Goal: Find specific page/section: Find specific page/section

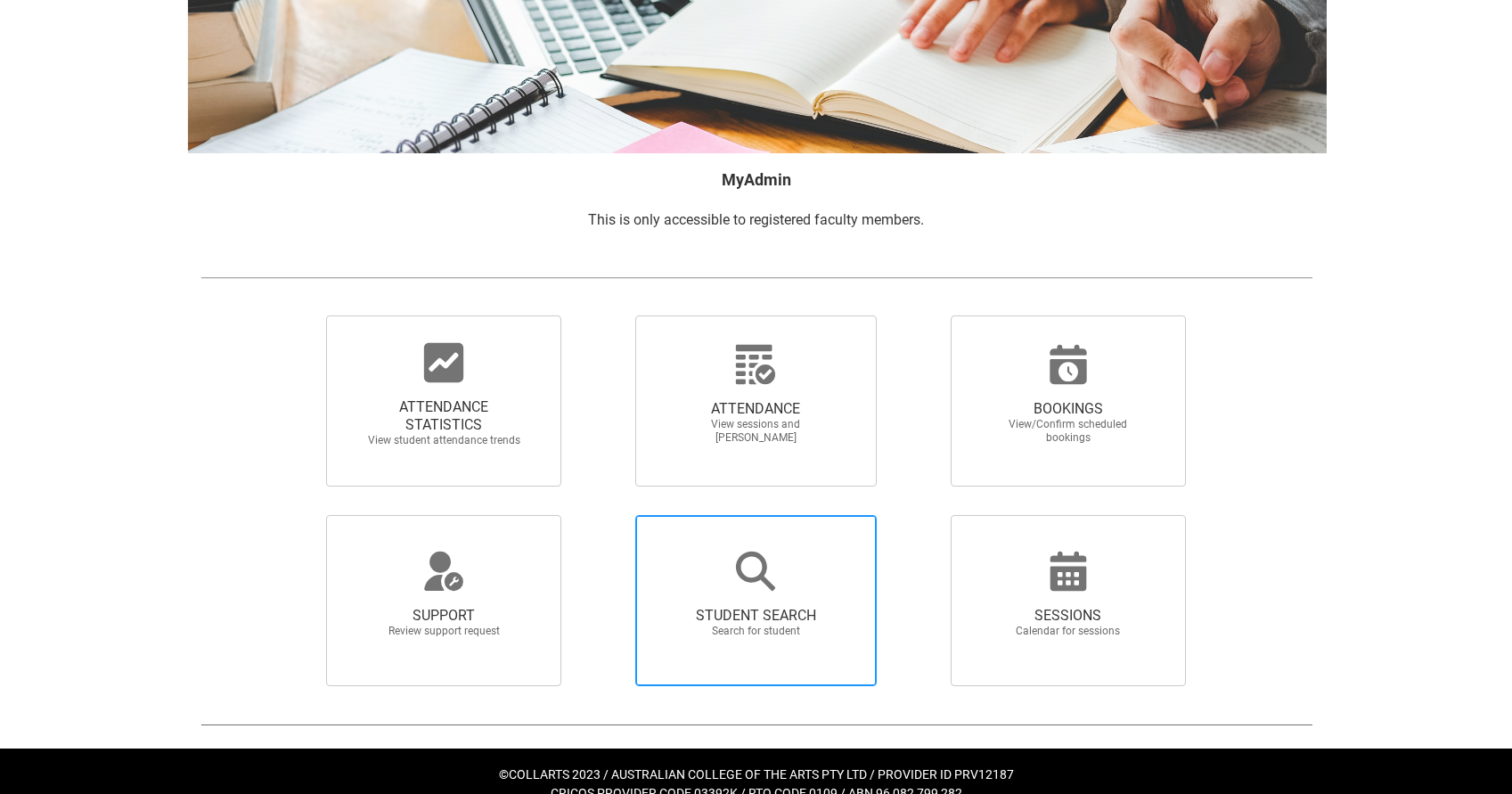
scroll to position [186, 0]
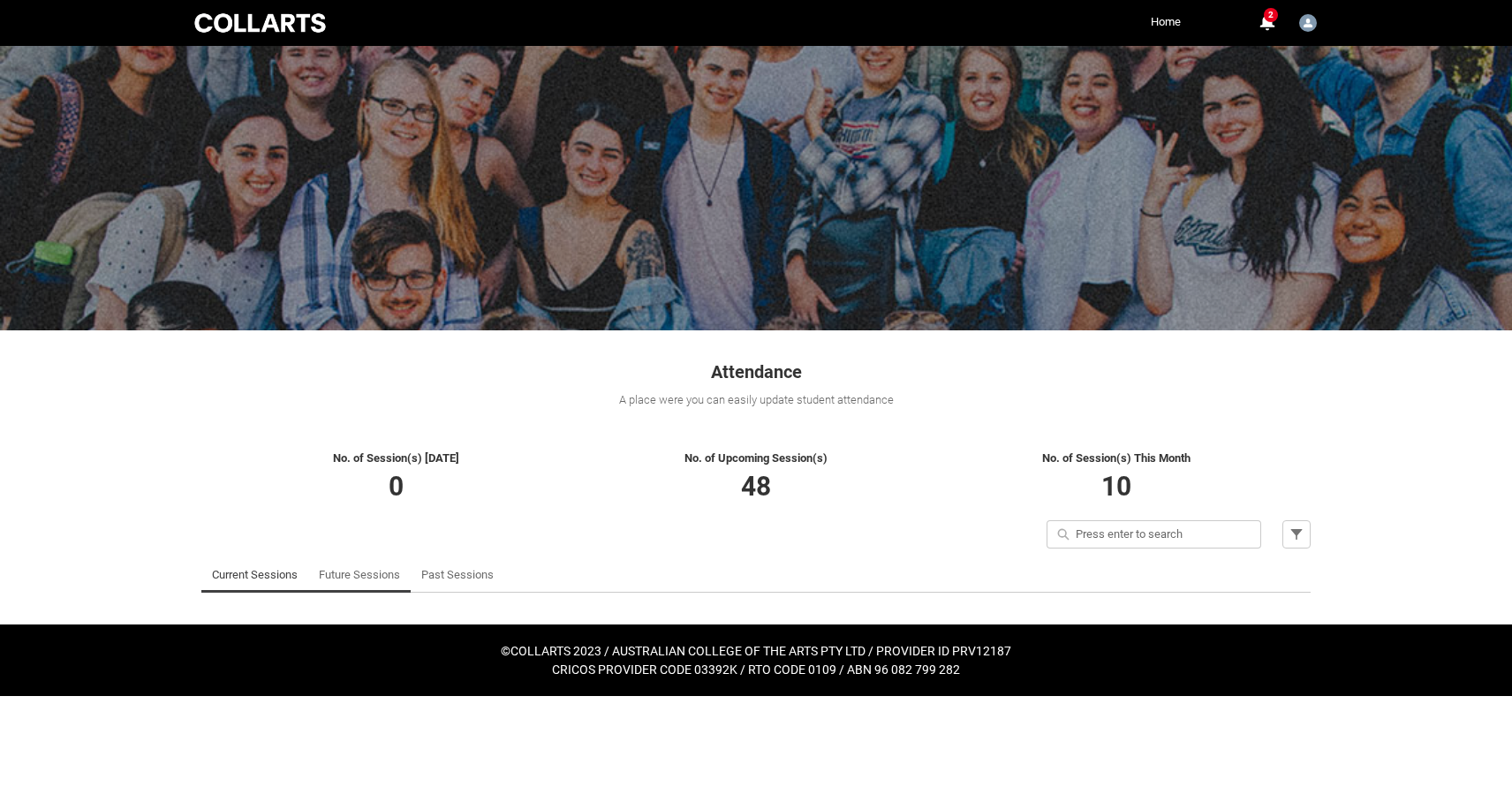
click at [364, 581] on link "Future Sessions" at bounding box center [360, 575] width 82 height 35
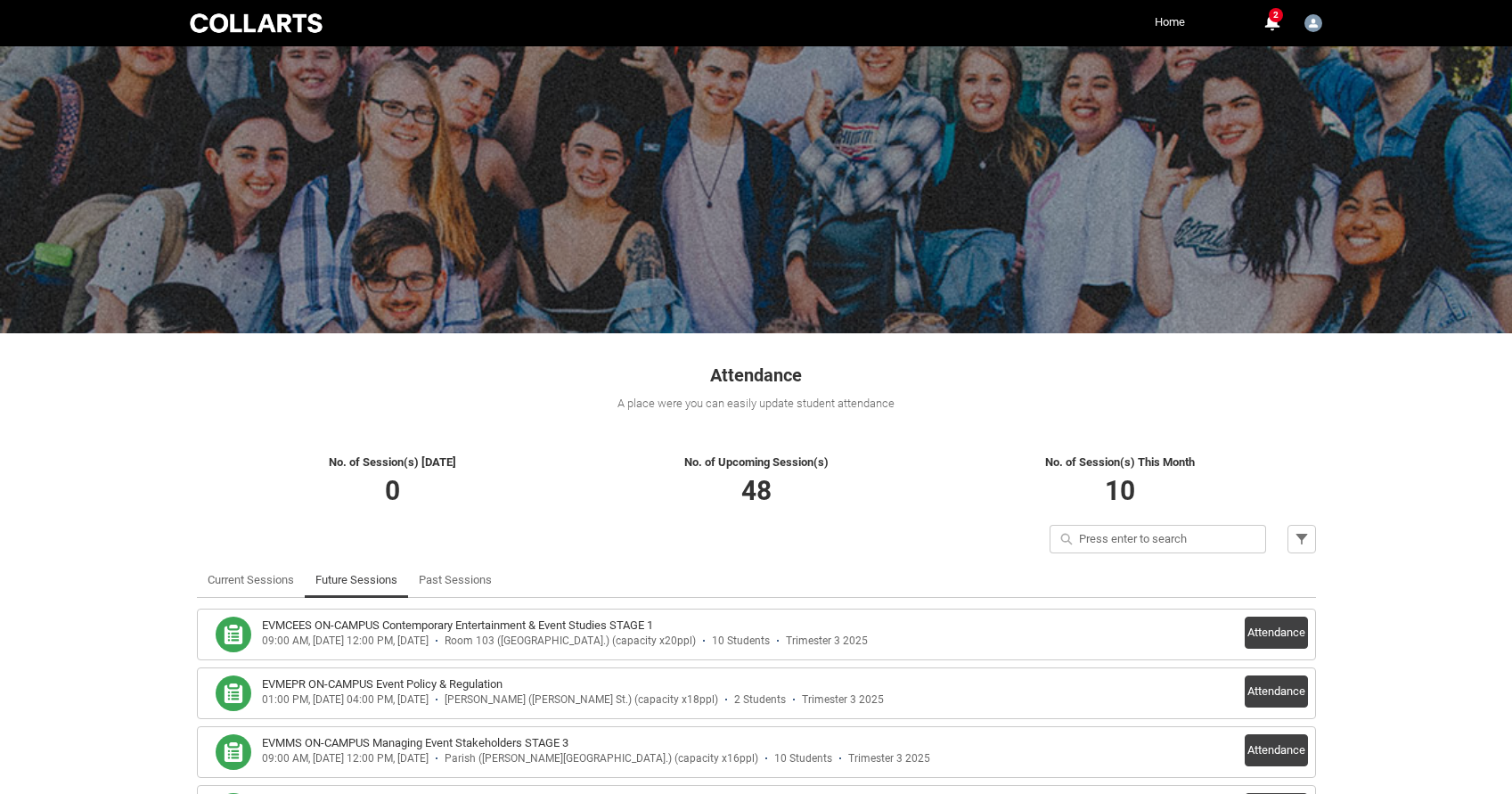
click at [1173, 28] on link "Home" at bounding box center [1170, 22] width 39 height 27
